Goal: Task Accomplishment & Management: Use online tool/utility

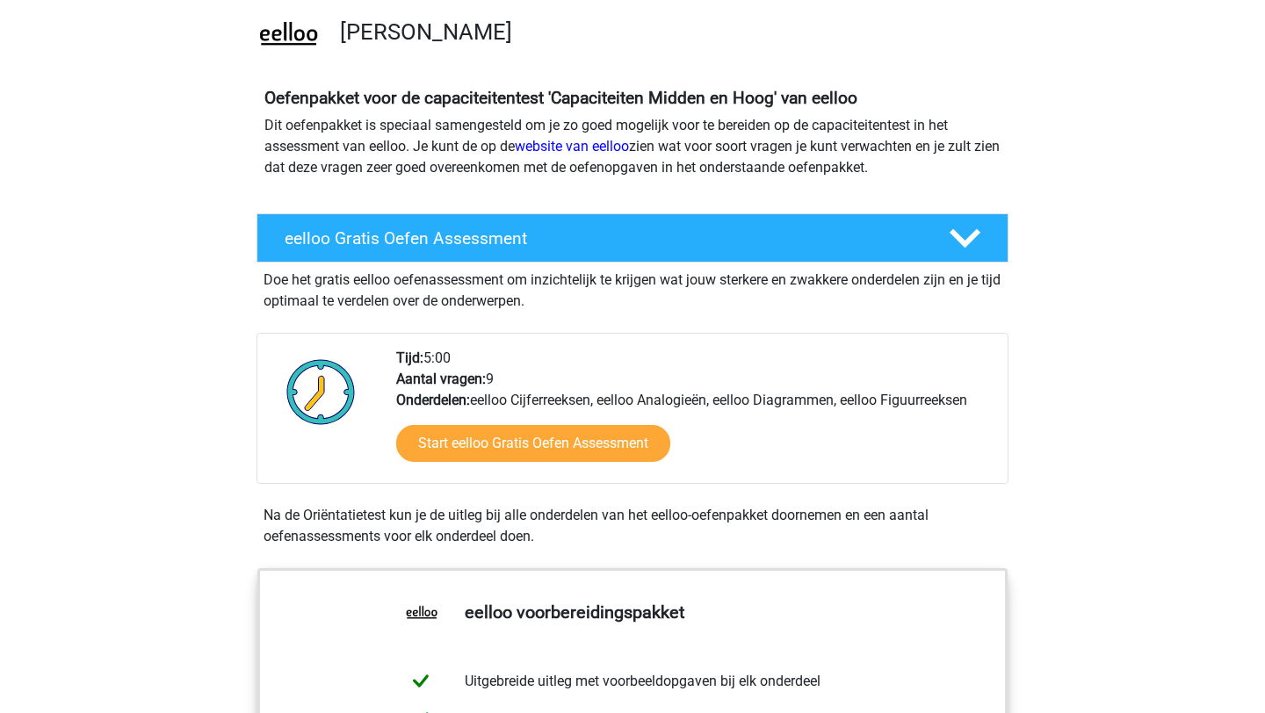
scroll to position [306, 0]
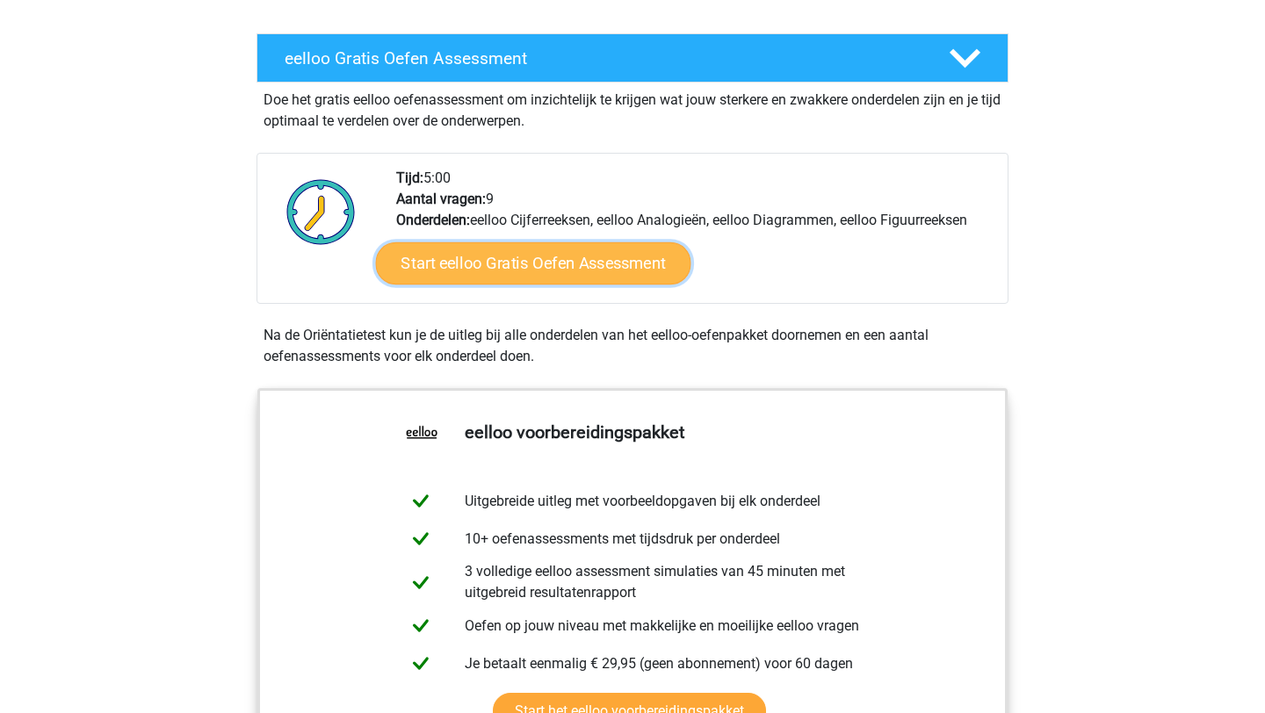
click at [512, 271] on link "Start eelloo Gratis Oefen Assessment" at bounding box center [533, 264] width 315 height 42
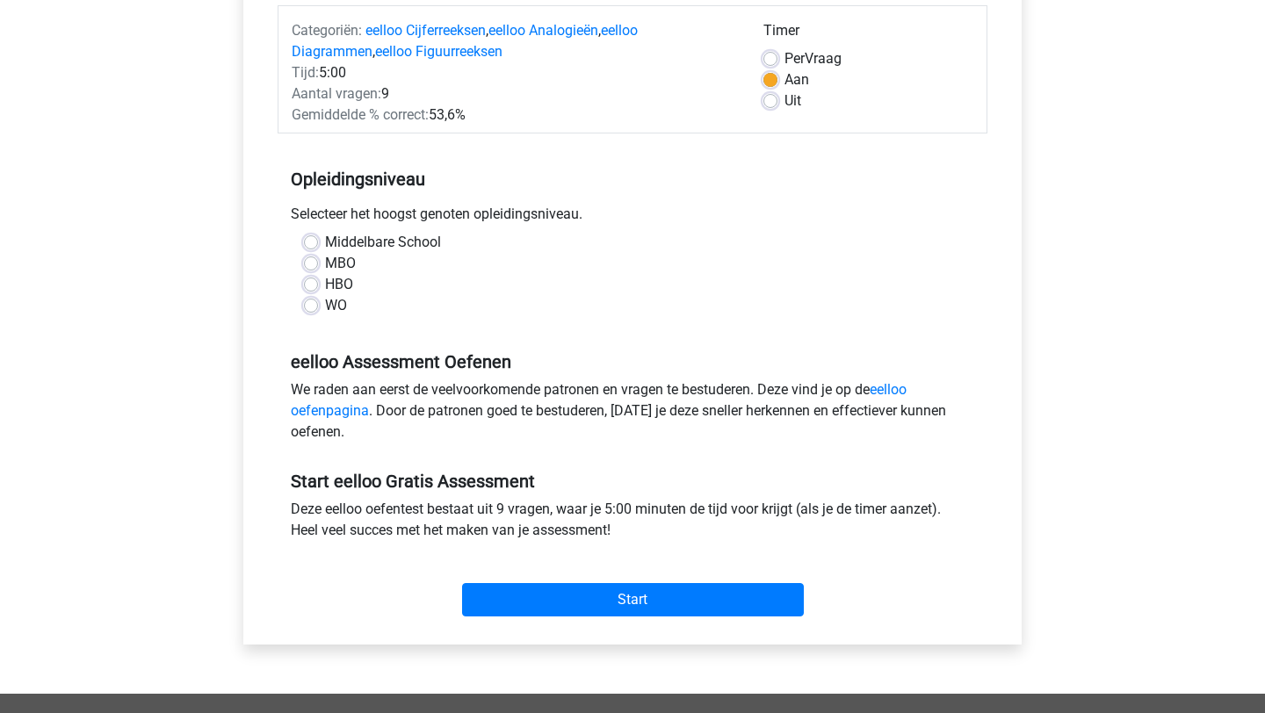
scroll to position [276, 0]
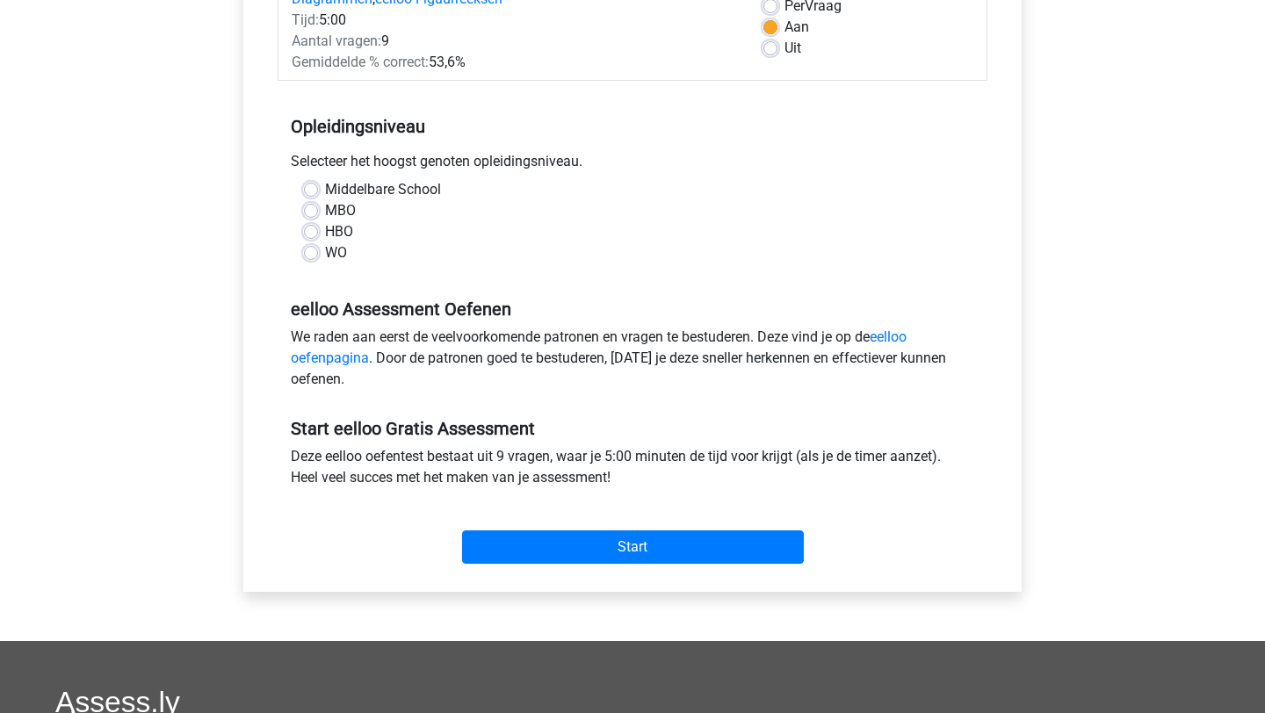
click at [342, 231] on label "HBO" at bounding box center [339, 231] width 28 height 21
click at [318, 231] on input "HBO" at bounding box center [311, 230] width 14 height 18
radio input "true"
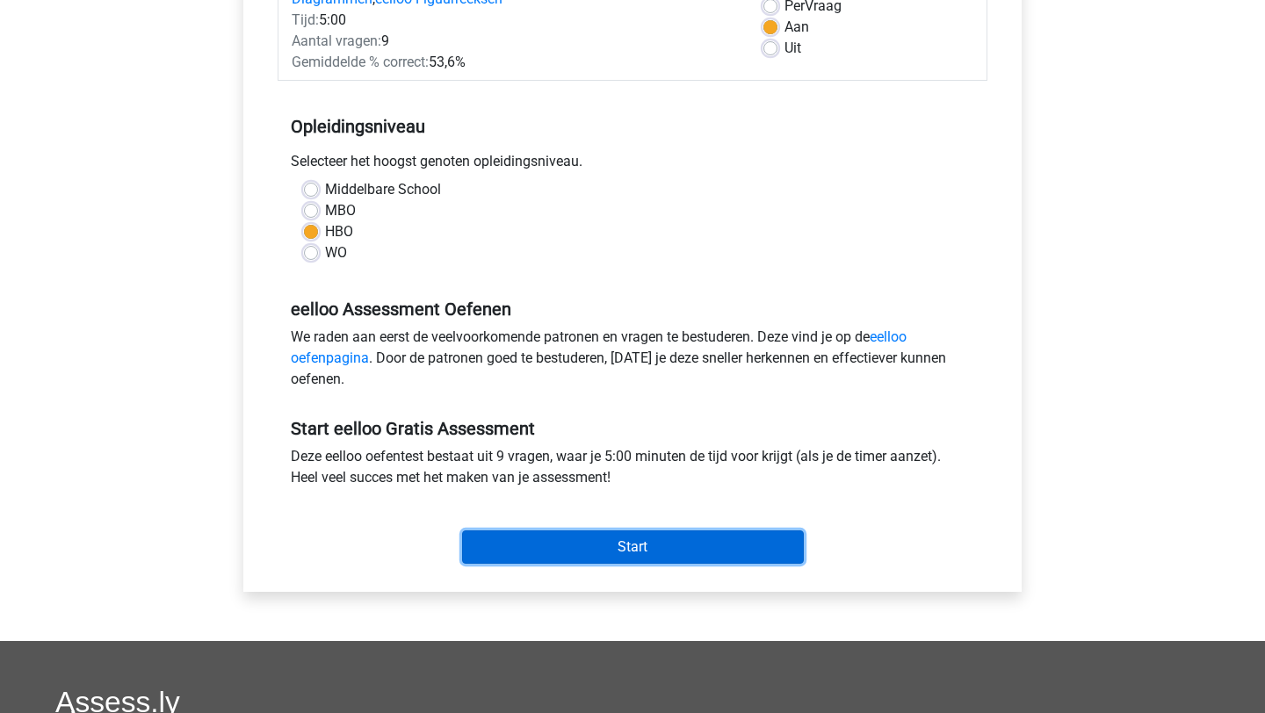
click at [620, 559] on input "Start" at bounding box center [633, 547] width 342 height 33
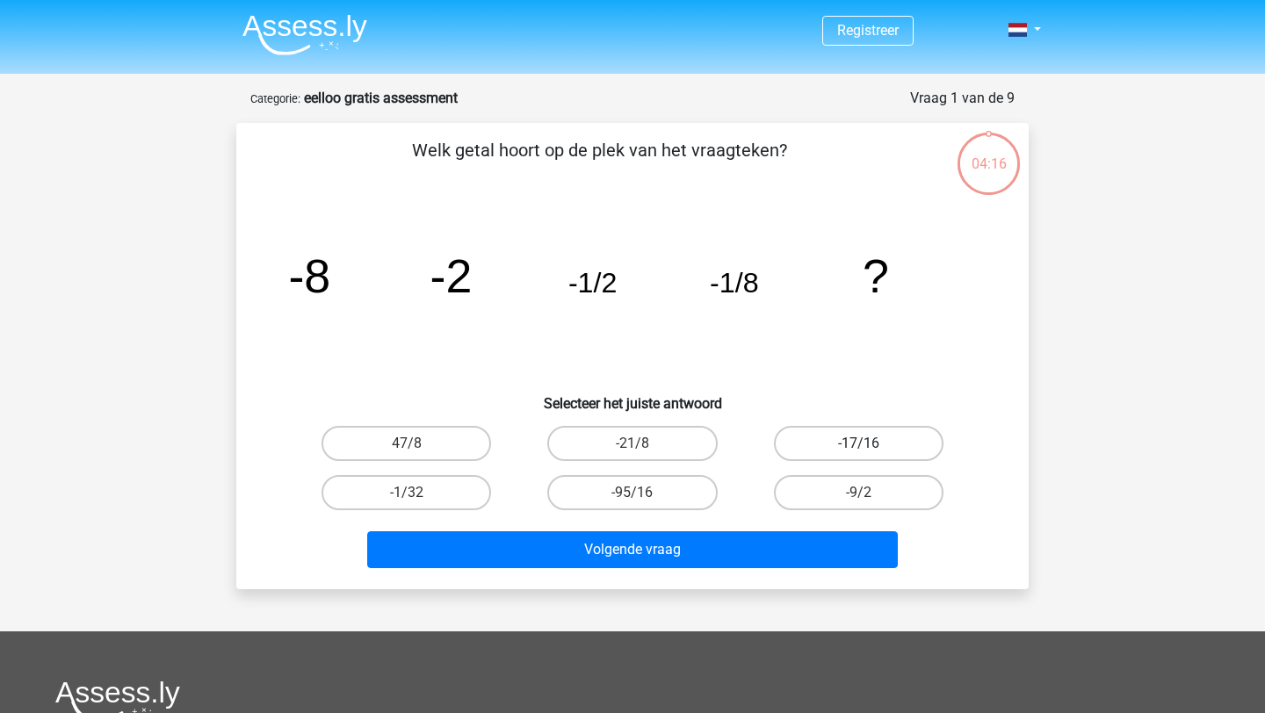
click at [833, 442] on label "-17/16" at bounding box center [859, 443] width 170 height 35
click at [858, 444] on input "-17/16" at bounding box center [863, 449] width 11 height 11
radio input "true"
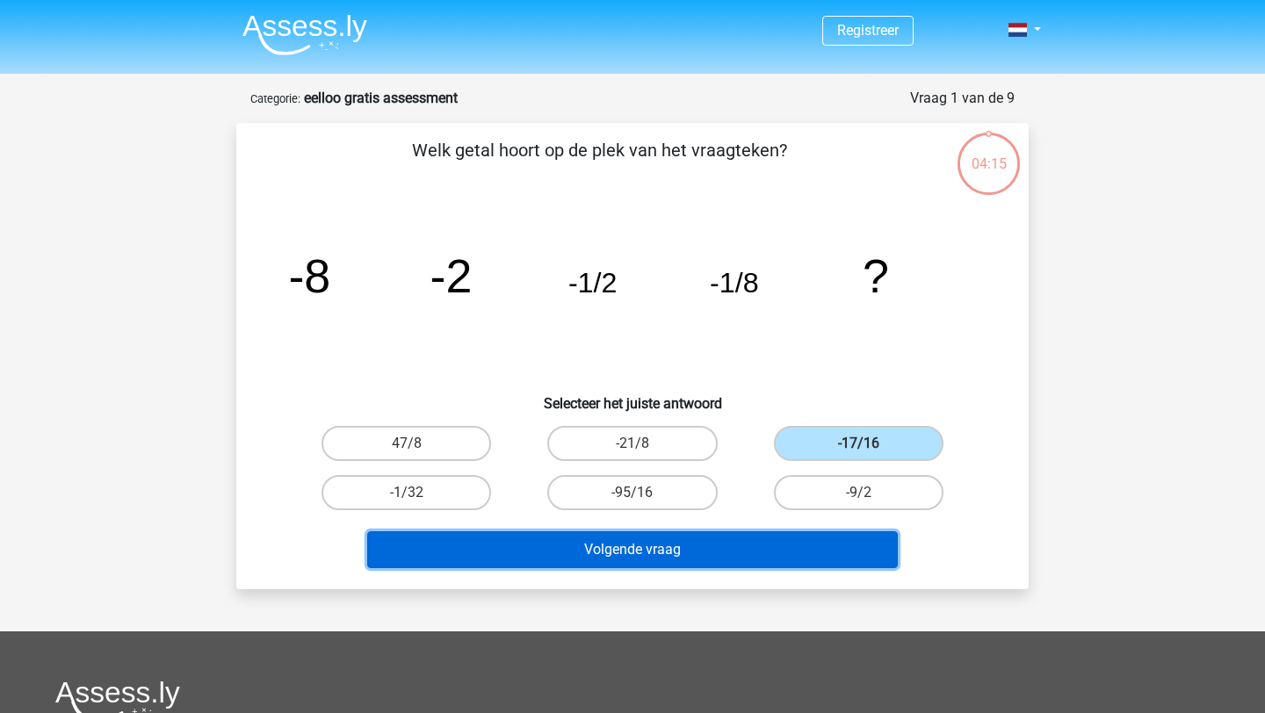
click at [822, 543] on button "Volgende vraag" at bounding box center [633, 550] width 532 height 37
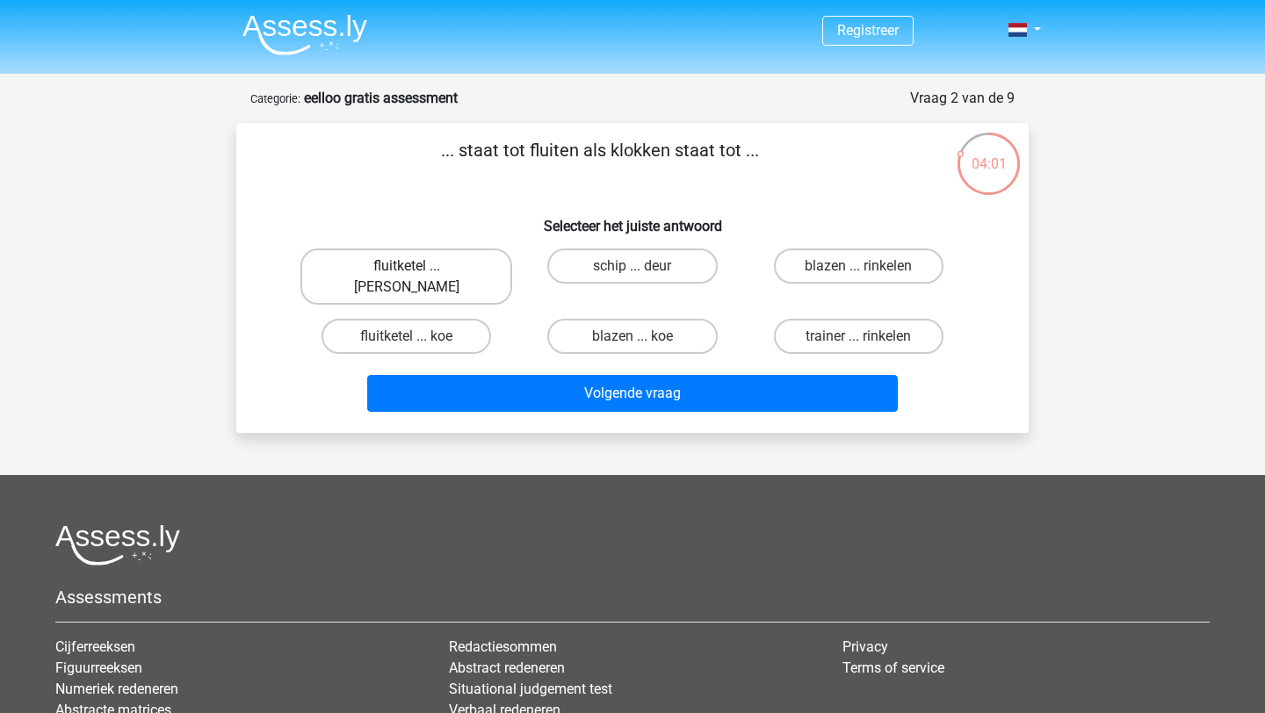
click at [447, 271] on label "fluitketel ... [PERSON_NAME]" at bounding box center [407, 277] width 212 height 56
click at [418, 271] on input "fluitketel ... [PERSON_NAME]" at bounding box center [412, 271] width 11 height 11
radio input "true"
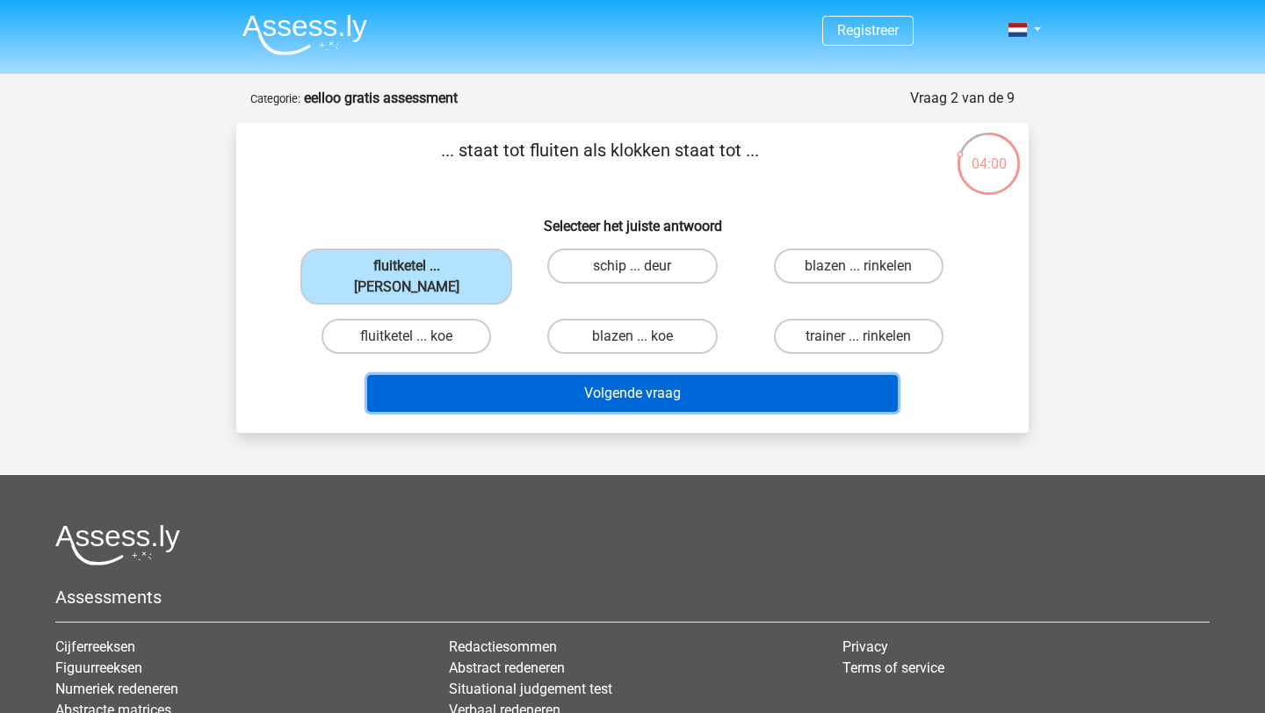
click at [561, 375] on button "Volgende vraag" at bounding box center [633, 393] width 532 height 37
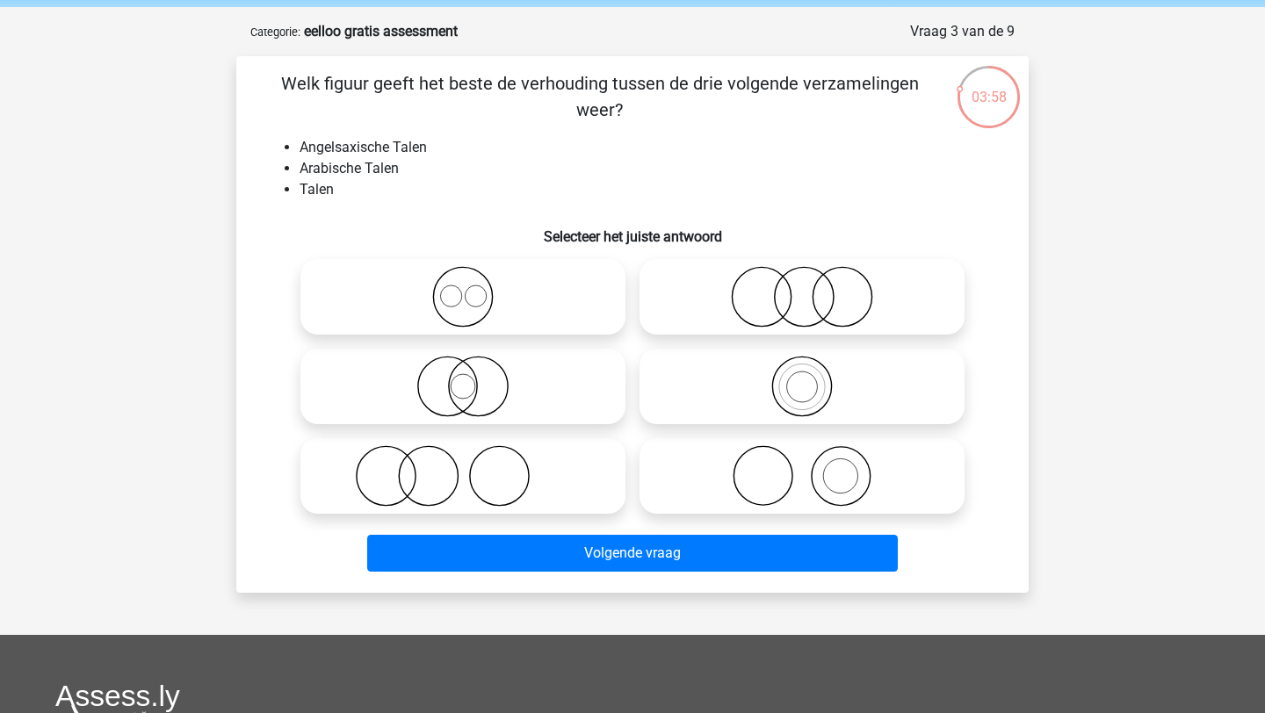
scroll to position [63, 0]
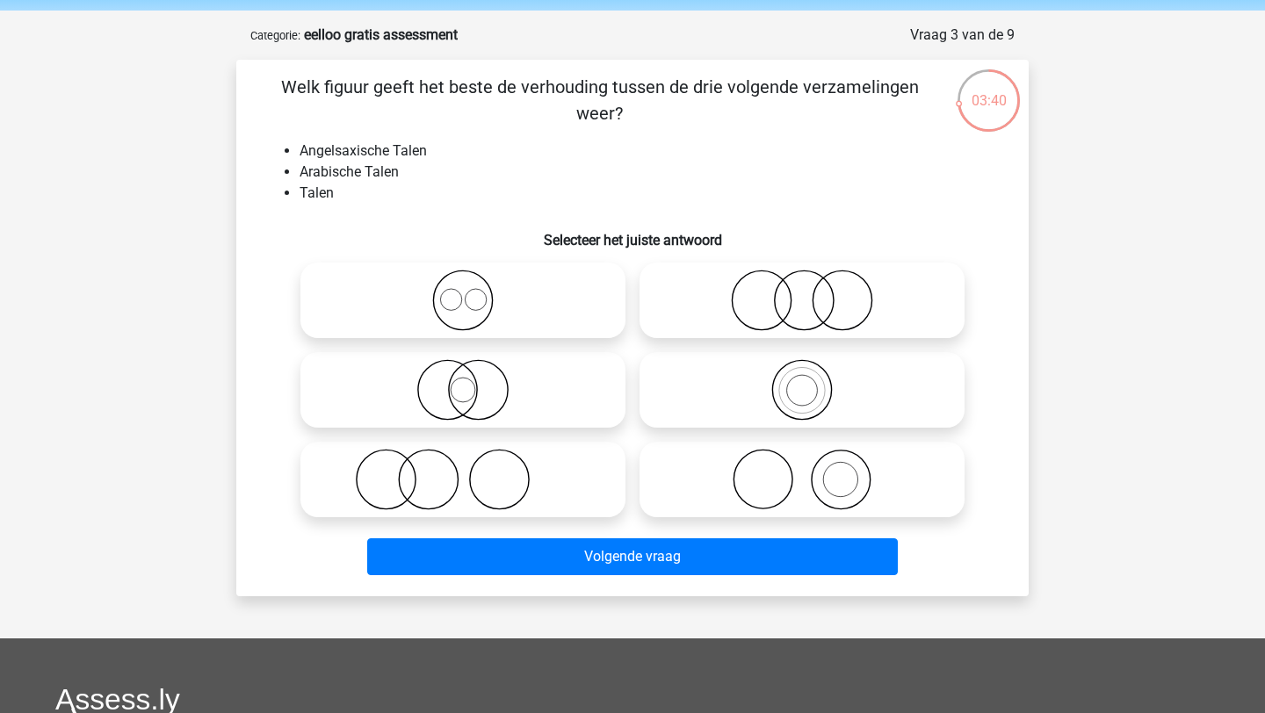
click at [506, 301] on icon at bounding box center [463, 301] width 311 height 62
click at [474, 292] on input "radio" at bounding box center [468, 285] width 11 height 11
radio input "true"
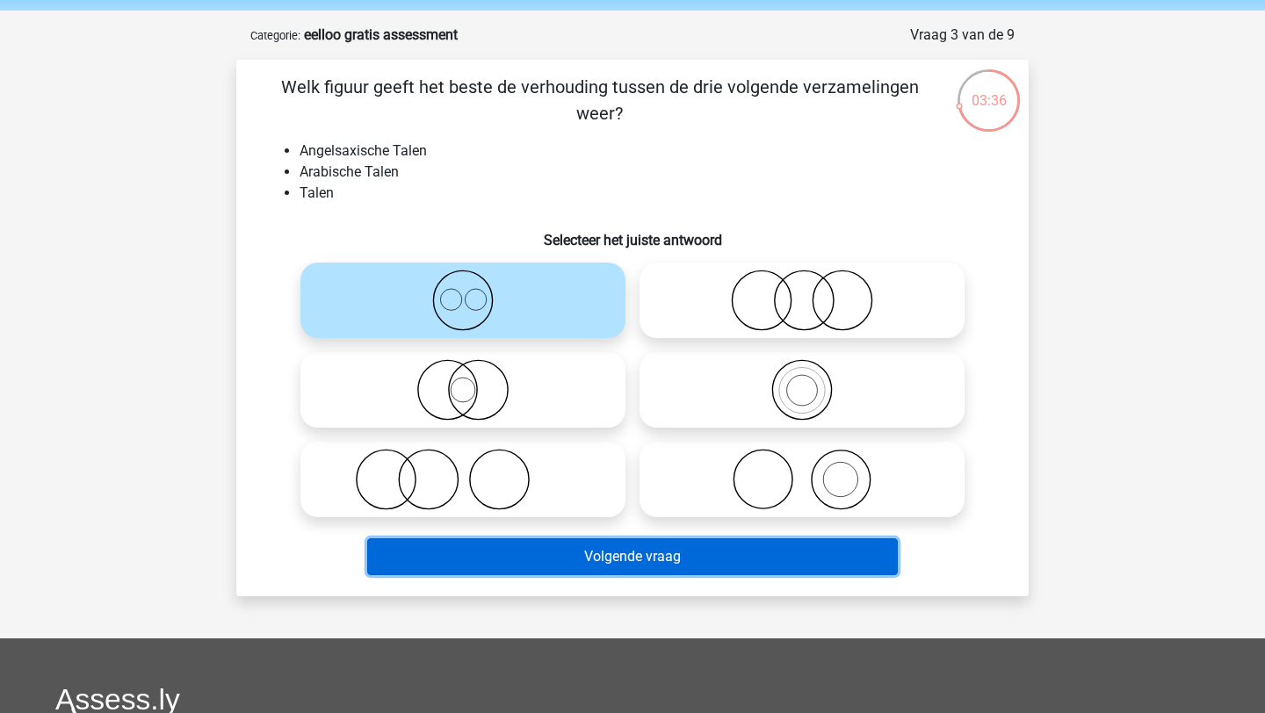
click at [619, 556] on button "Volgende vraag" at bounding box center [633, 557] width 532 height 37
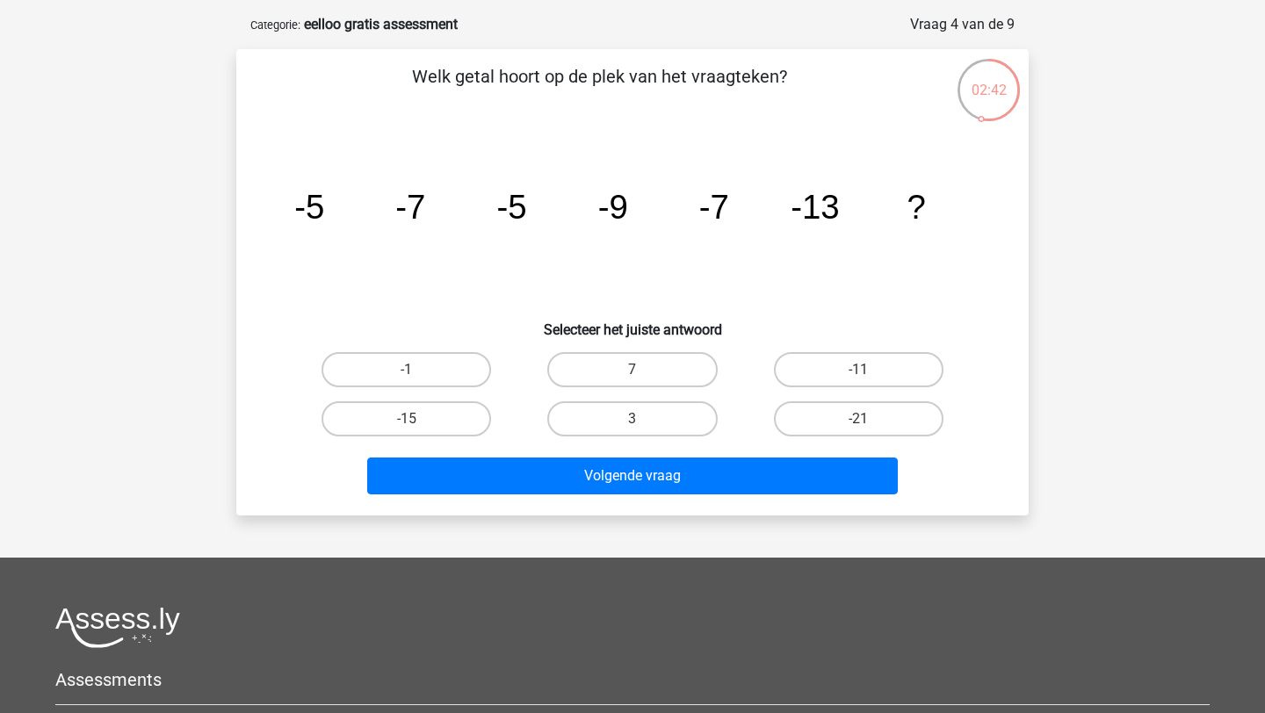
scroll to position [73, 0]
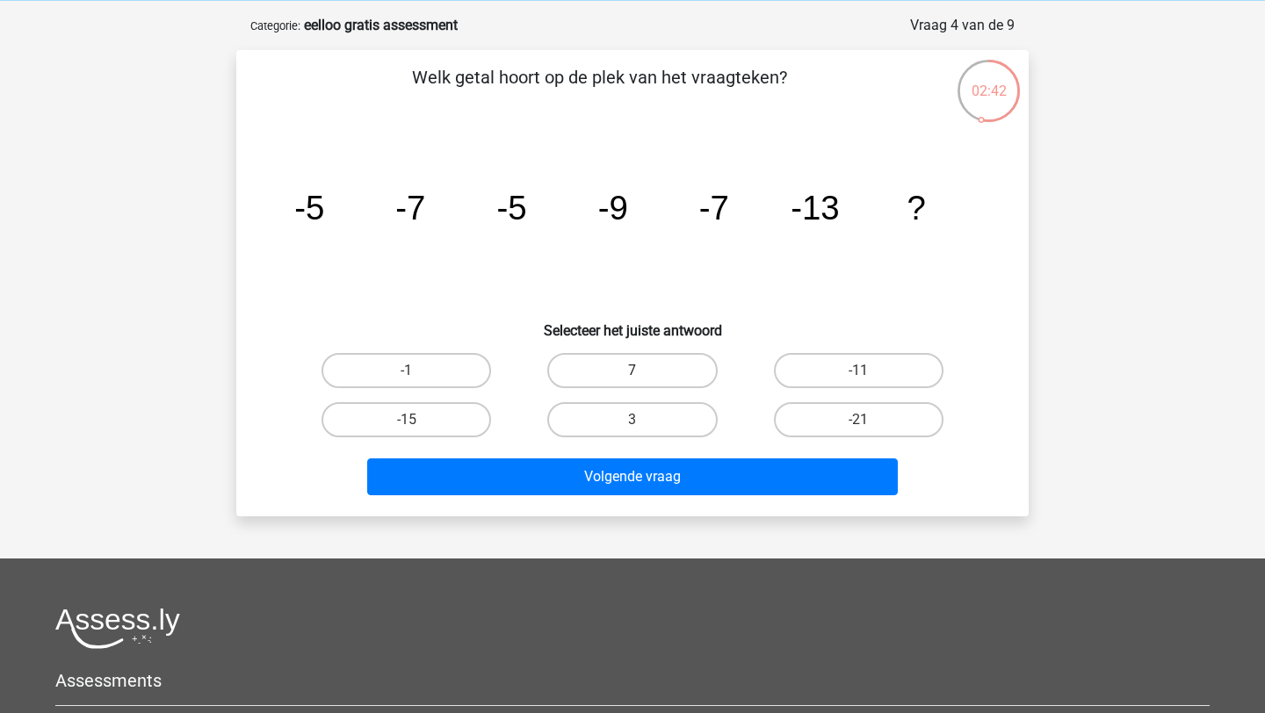
click at [698, 374] on label "7" at bounding box center [632, 370] width 170 height 35
click at [644, 374] on input "7" at bounding box center [638, 376] width 11 height 11
radio input "true"
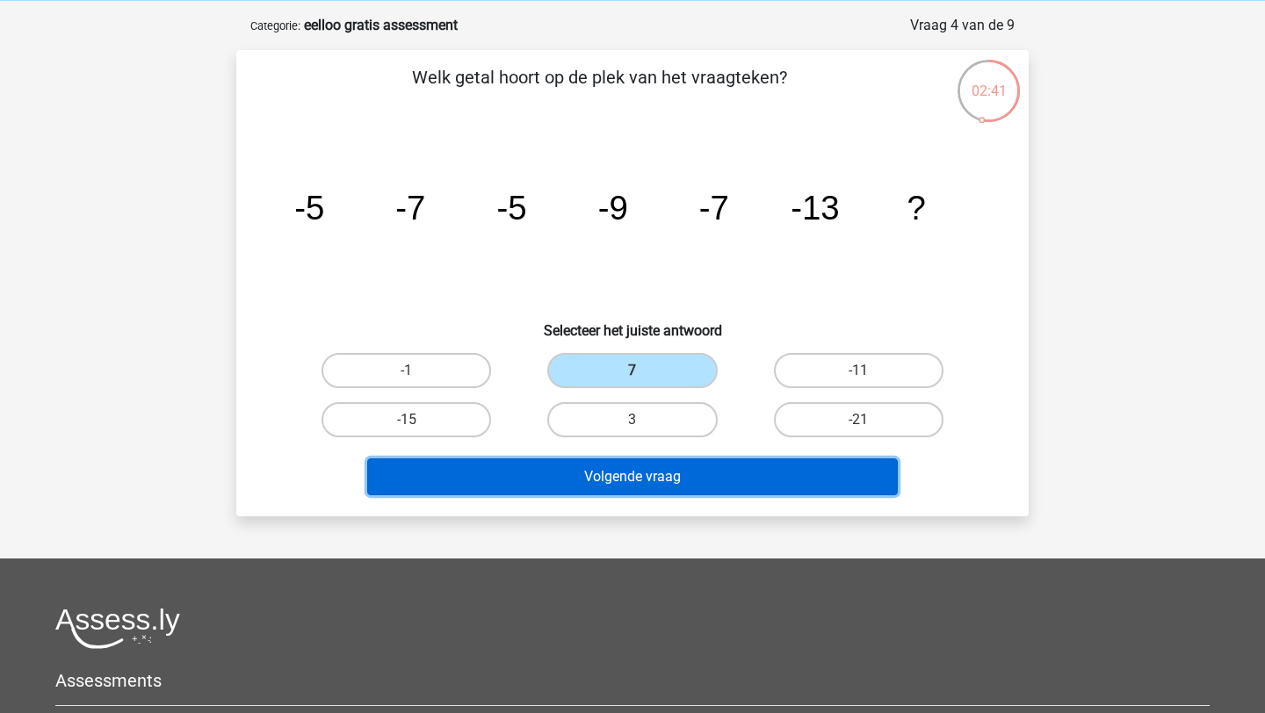
click at [712, 477] on button "Volgende vraag" at bounding box center [633, 477] width 532 height 37
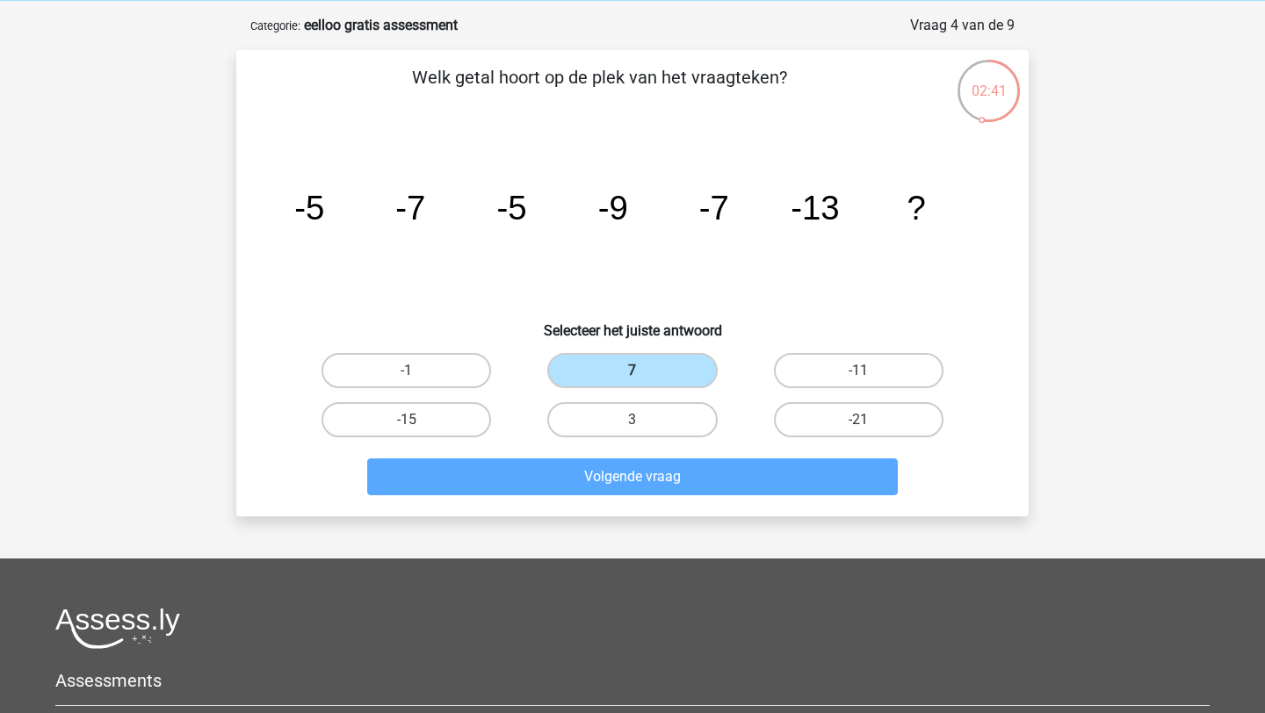
scroll to position [88, 0]
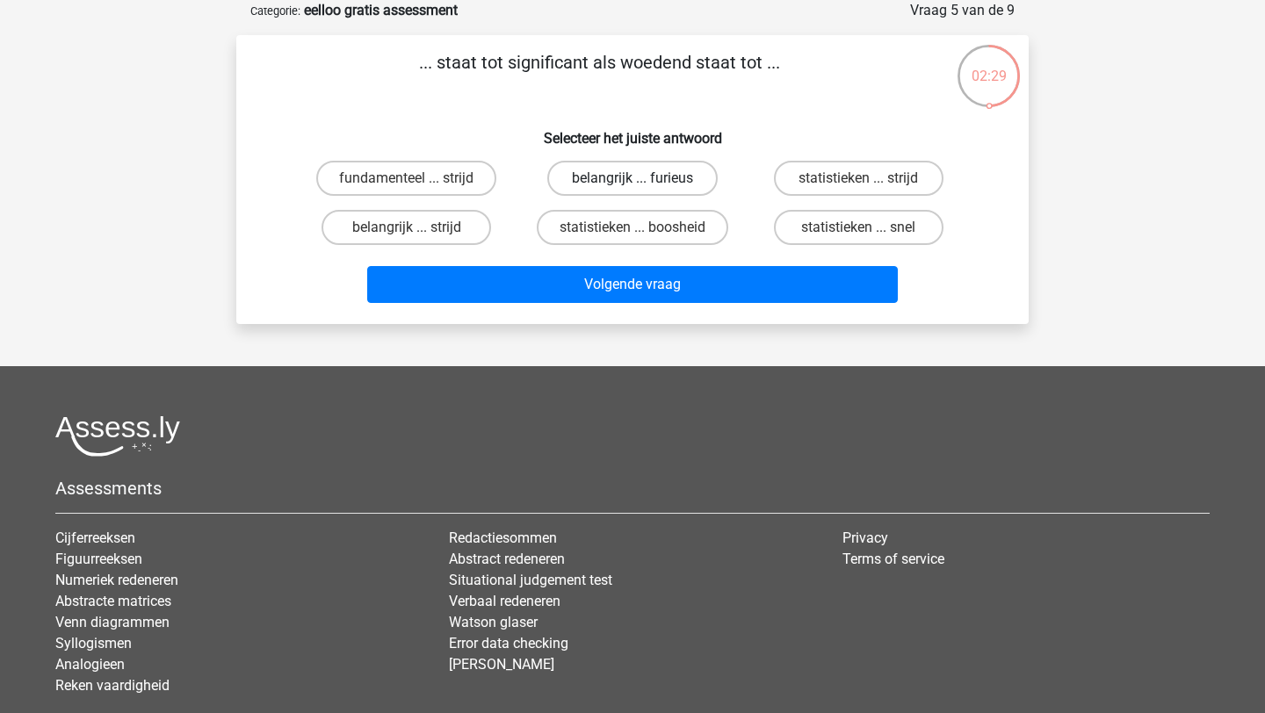
click at [657, 184] on label "belangrijk ... furieus" at bounding box center [632, 178] width 170 height 35
click at [644, 184] on input "belangrijk ... furieus" at bounding box center [638, 183] width 11 height 11
radio input "true"
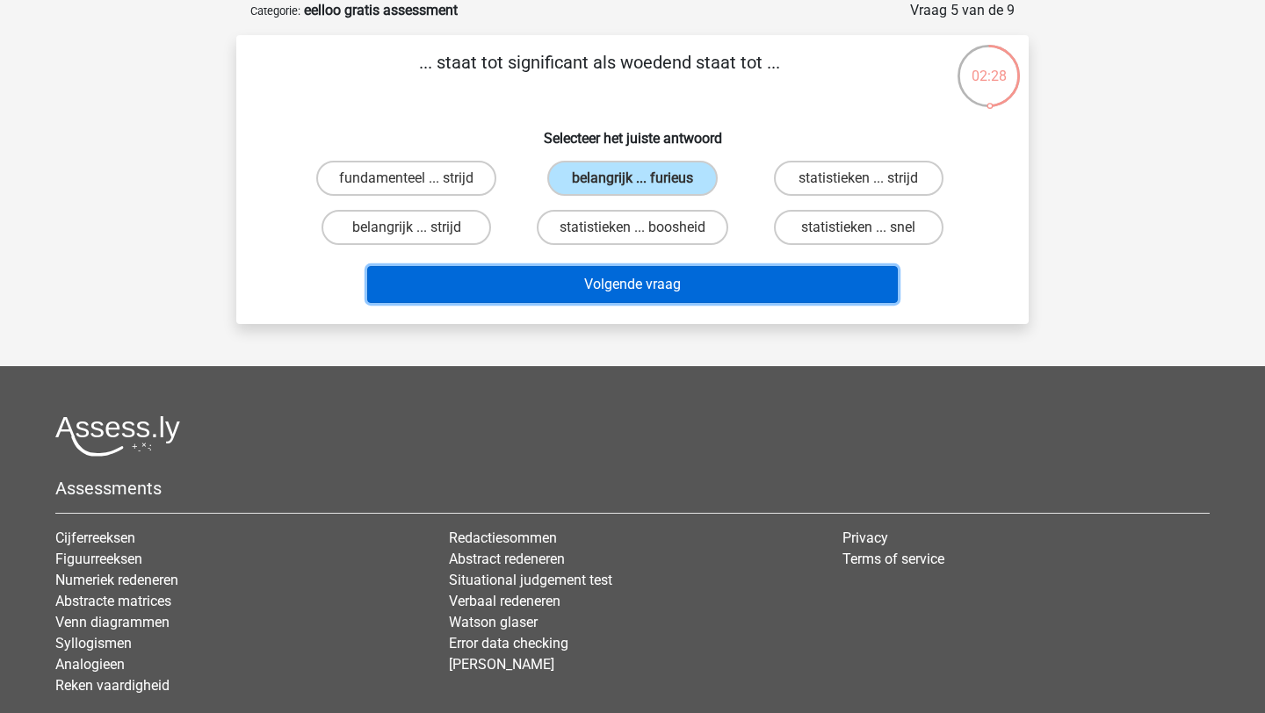
click at [675, 288] on button "Volgende vraag" at bounding box center [633, 284] width 532 height 37
